Goal: Register for event/course: Sign up to attend an event or enroll in a course

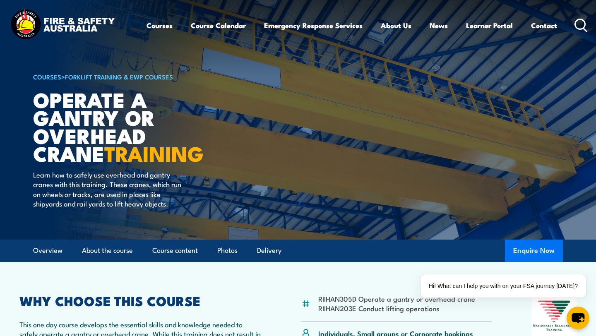
click at [525, 249] on button "Enquire Now" at bounding box center [534, 251] width 58 height 22
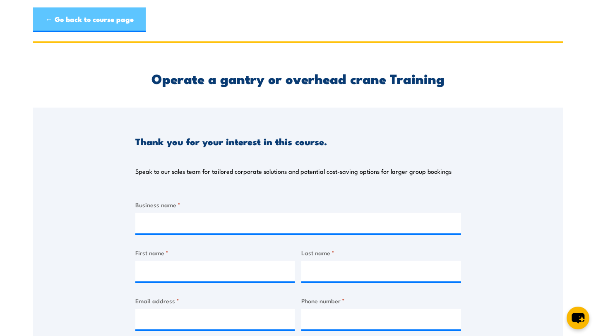
click at [59, 15] on link "← Go back to course page" at bounding box center [89, 19] width 113 height 25
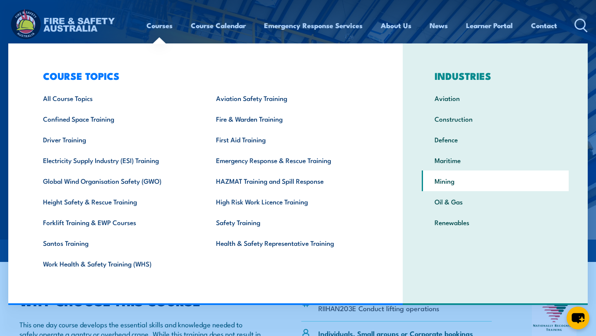
click at [440, 178] on link "Mining" at bounding box center [495, 180] width 147 height 21
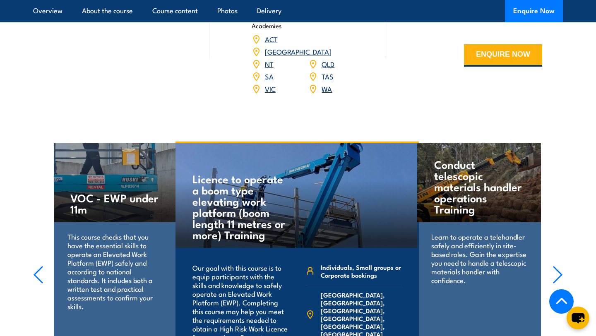
scroll to position [1127, 0]
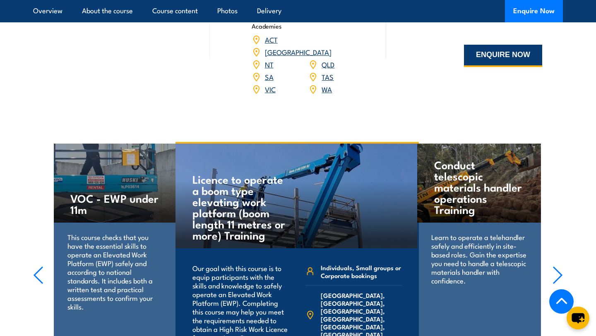
click at [499, 60] on button "ENQUIRE NOW" at bounding box center [503, 56] width 78 height 22
